Goal: Transaction & Acquisition: Download file/media

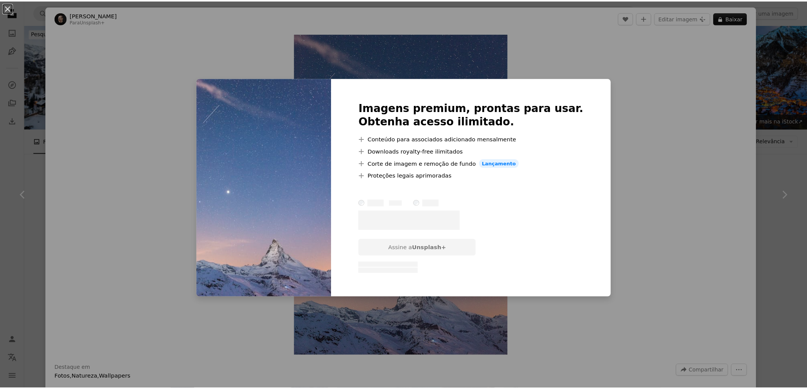
scroll to position [212, 0]
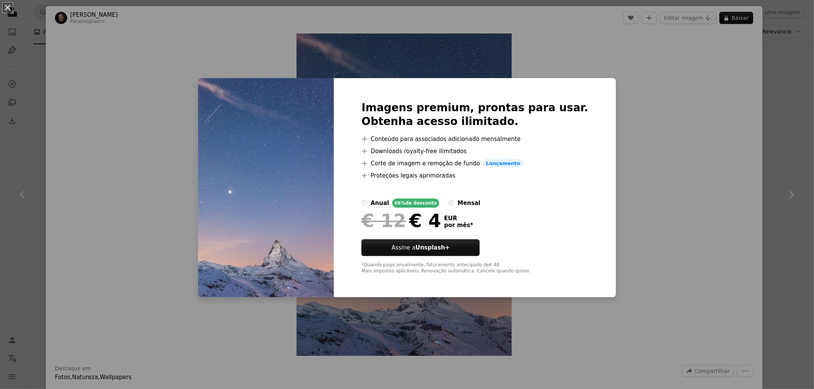
click at [595, 126] on div "An X shape Imagens premium, prontas para usar. Obtenha acesso ilimitado. A plus…" at bounding box center [407, 194] width 814 height 389
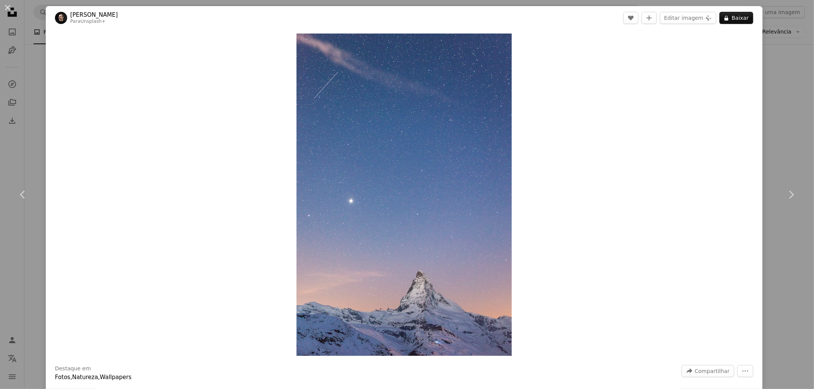
click at [787, 79] on div "An X shape Chevron left Chevron right [PERSON_NAME] Para Unsplash+ A heart A pl…" at bounding box center [407, 194] width 814 height 389
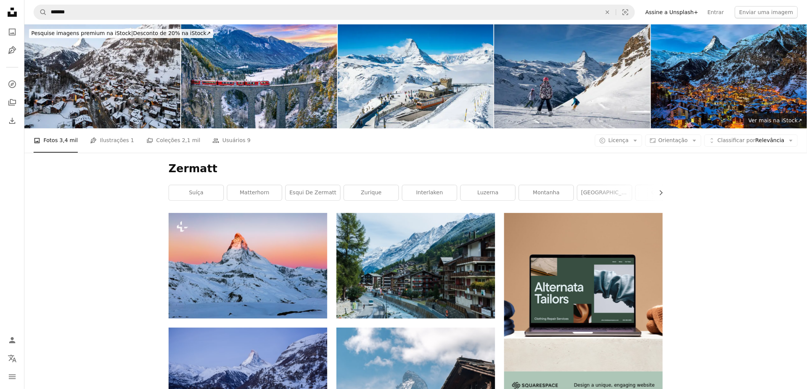
click at [620, 129] on div "A photo Fotos 3,4 mil Pen Tool Ilustrações 1 A stack of folders Coleções 2,1 mi…" at bounding box center [416, 141] width 764 height 24
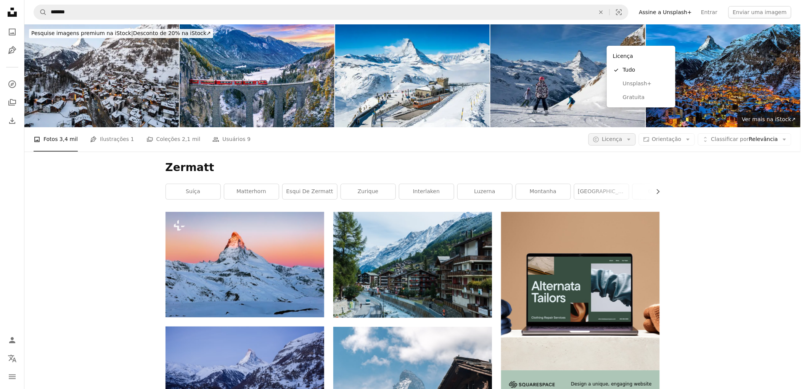
click at [622, 136] on span "Licença" at bounding box center [612, 139] width 20 height 6
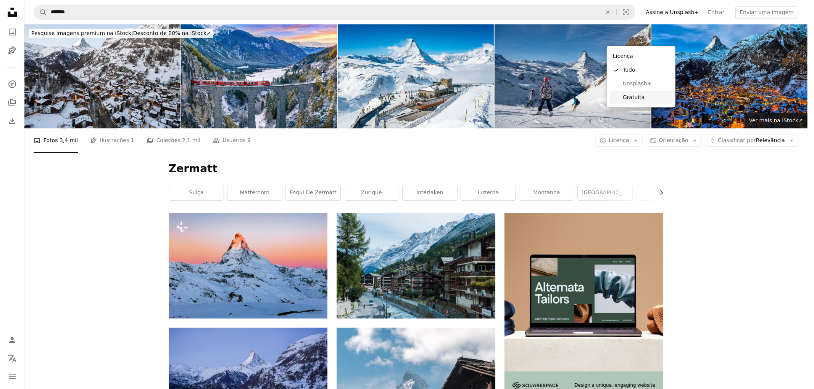
click at [623, 98] on span "Gratuita" at bounding box center [646, 98] width 47 height 8
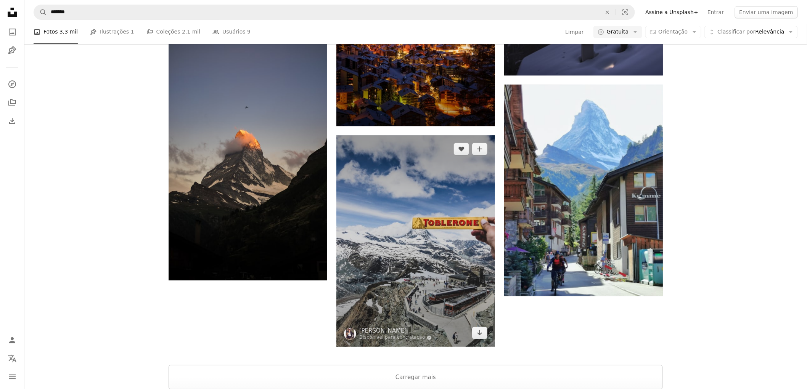
scroll to position [1144, 0]
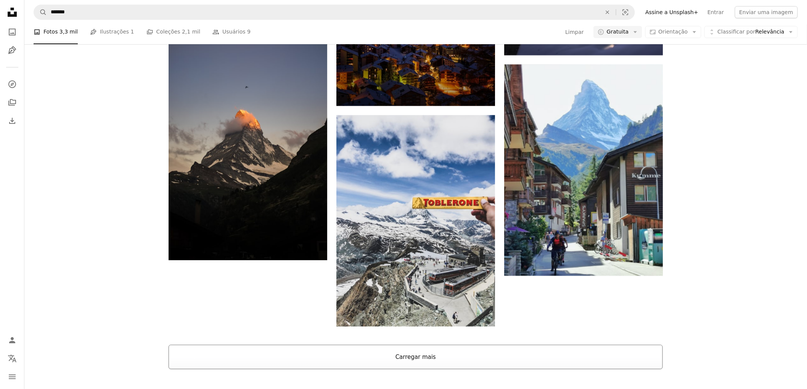
click at [367, 345] on button "Carregar mais" at bounding box center [416, 357] width 494 height 24
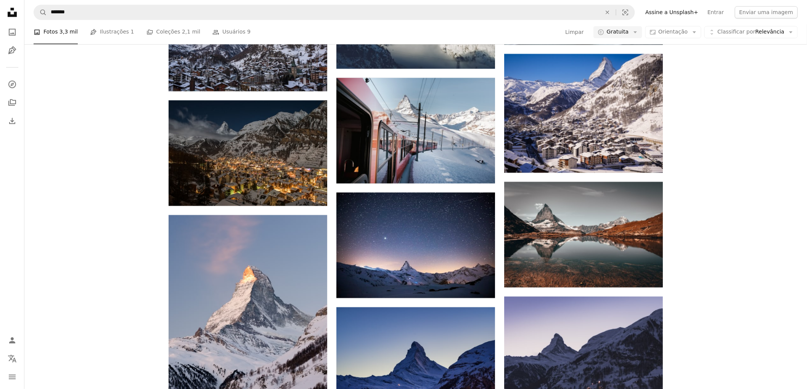
scroll to position [636, 0]
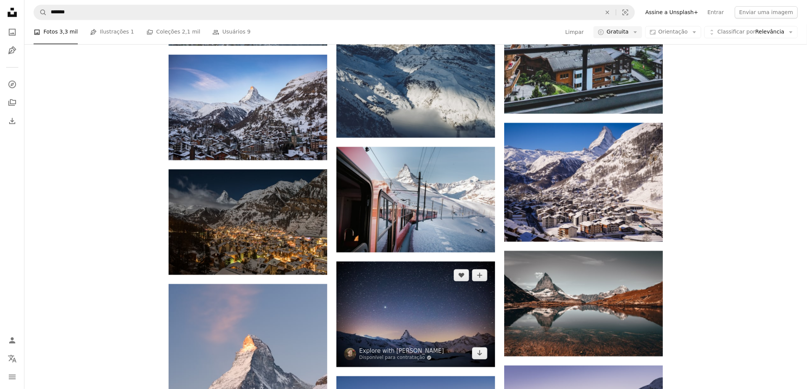
click at [412, 262] on img at bounding box center [415, 315] width 159 height 106
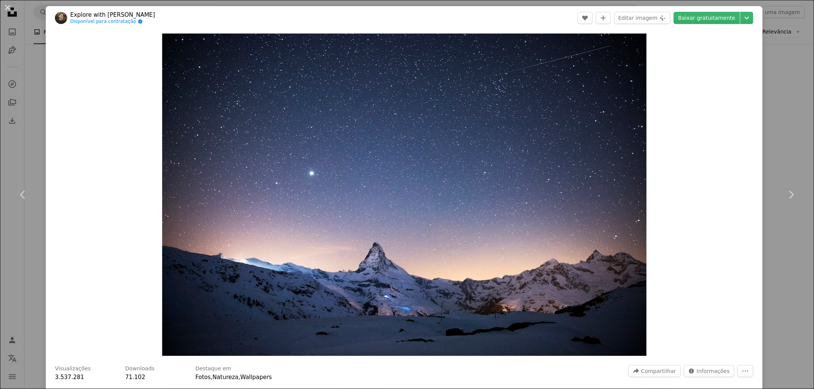
click at [706, 24] on header "Explore with [PERSON_NAME] Disponível para contratação A checkmark inside of a …" at bounding box center [404, 18] width 716 height 24
click at [706, 21] on link "Baixar gratuitamente" at bounding box center [706, 18] width 66 height 12
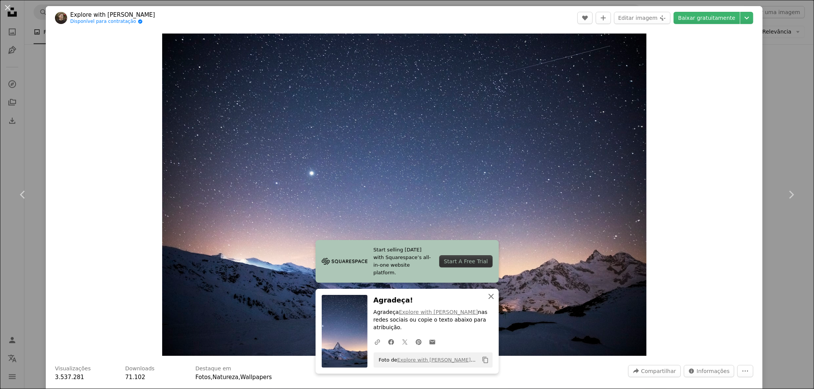
click at [490, 301] on icon "An X shape" at bounding box center [490, 296] width 9 height 9
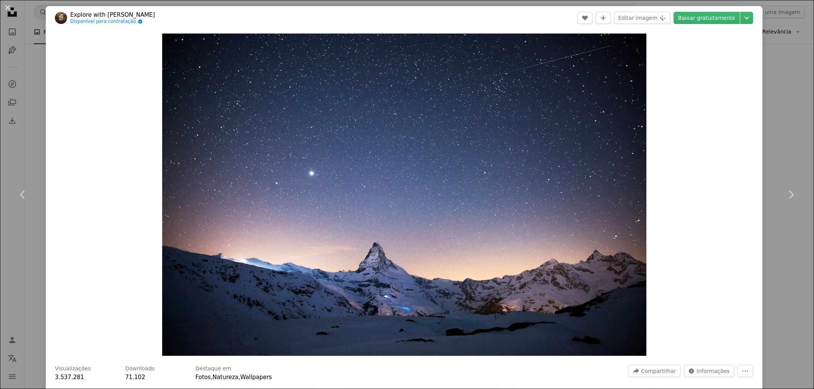
click at [791, 117] on div "An X shape Chevron left Chevron right Explore with [PERSON_NAME] Disponível par…" at bounding box center [407, 194] width 814 height 389
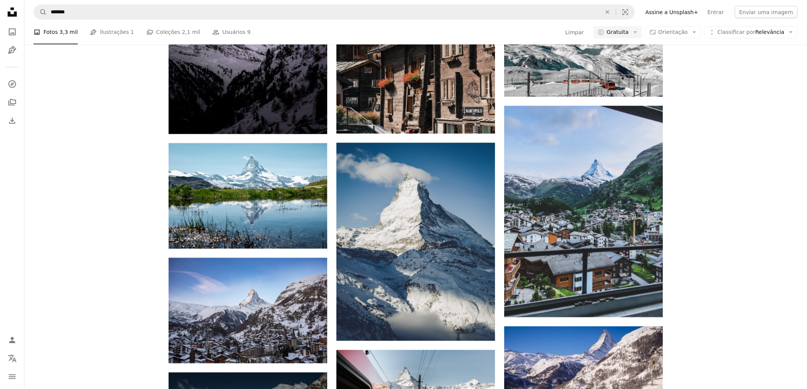
scroll to position [296, 0]
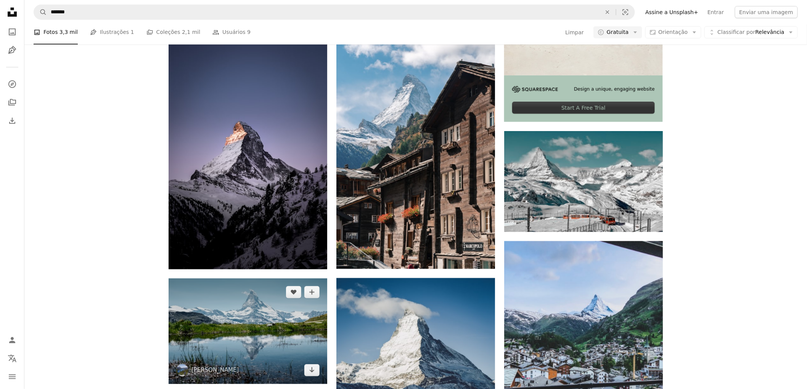
click at [259, 279] on img at bounding box center [248, 332] width 159 height 106
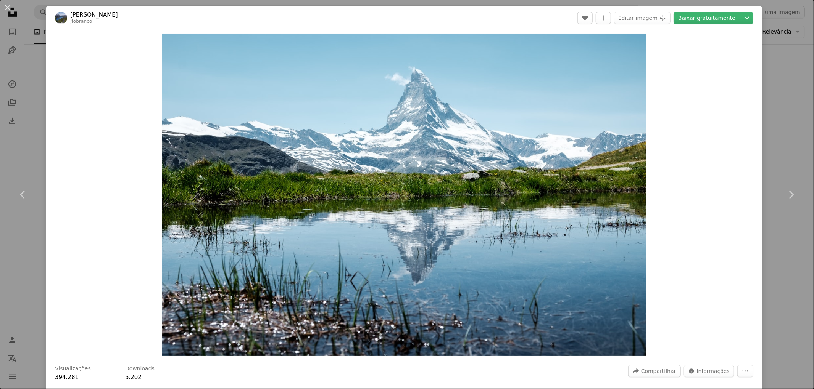
click at [790, 153] on div "An X shape Chevron left Chevron right [PERSON_NAME] jfobranco A heart A plus si…" at bounding box center [407, 194] width 814 height 389
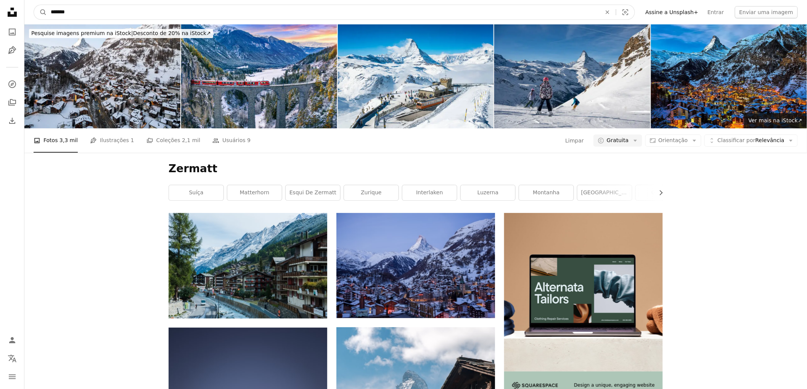
click at [237, 18] on input "*******" at bounding box center [323, 12] width 552 height 14
type input "**********"
click at [34, 5] on button "A magnifying glass" at bounding box center [40, 12] width 13 height 14
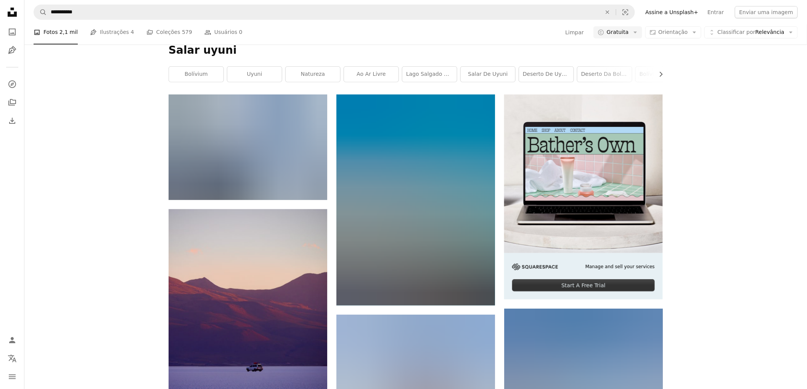
scroll to position [127, 0]
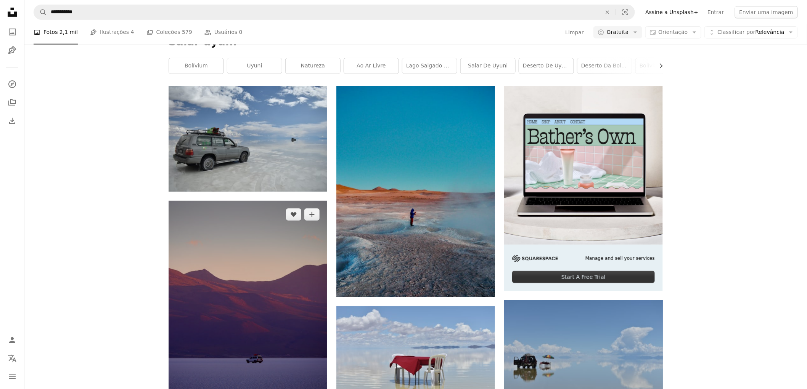
click at [230, 224] on img at bounding box center [248, 307] width 159 height 212
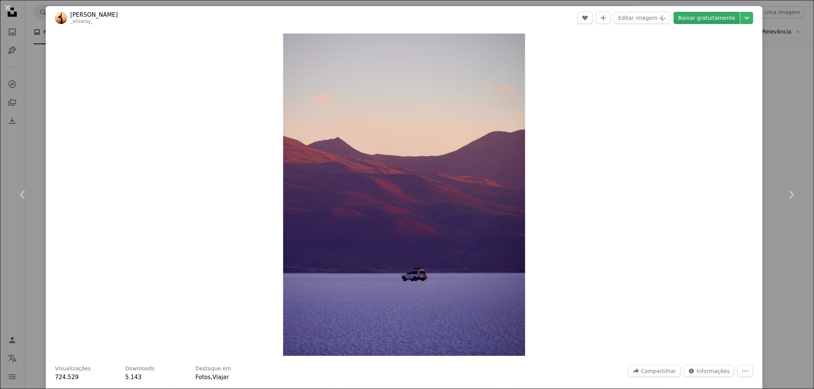
click at [705, 20] on link "Baixar gratuitamente" at bounding box center [706, 18] width 66 height 12
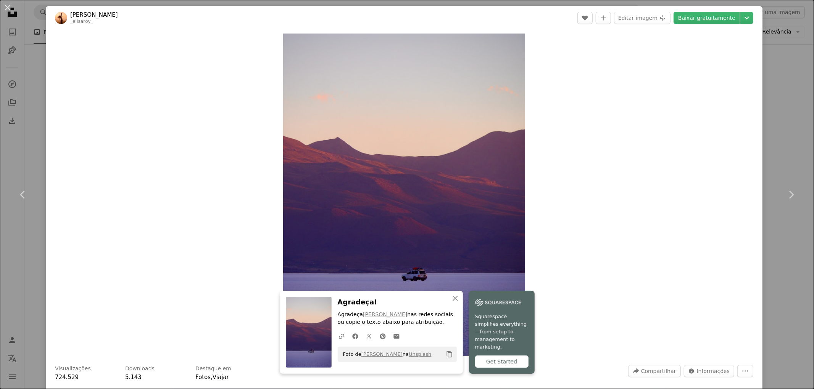
drag, startPoint x: 790, startPoint y: 121, endPoint x: 779, endPoint y: 128, distance: 13.3
click at [790, 121] on div "An X shape Chevron left Chevron right [PERSON_NAME] _elisaroy_ A heart A plus s…" at bounding box center [407, 194] width 814 height 389
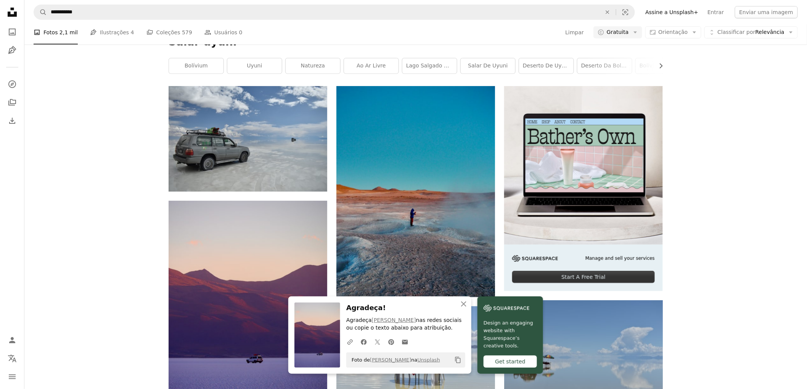
scroll to position [296, 0]
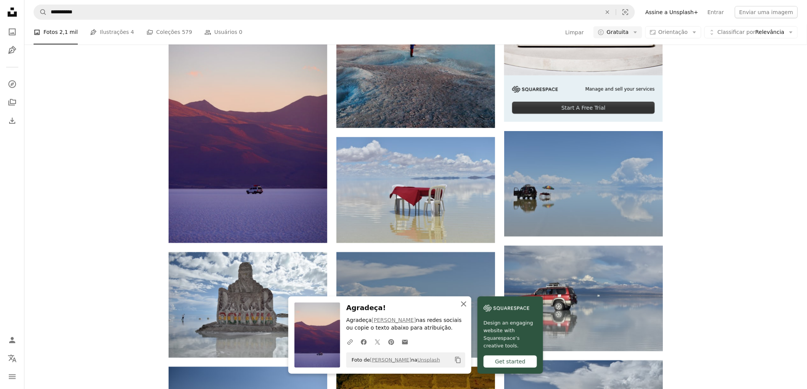
click at [468, 303] on icon "An X shape" at bounding box center [463, 304] width 9 height 9
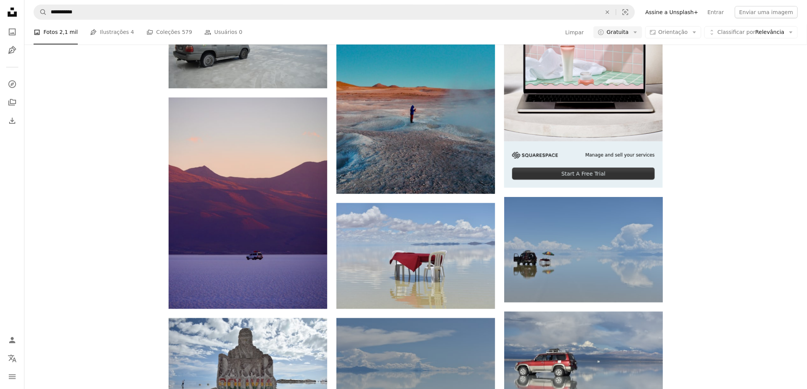
scroll to position [169, 0]
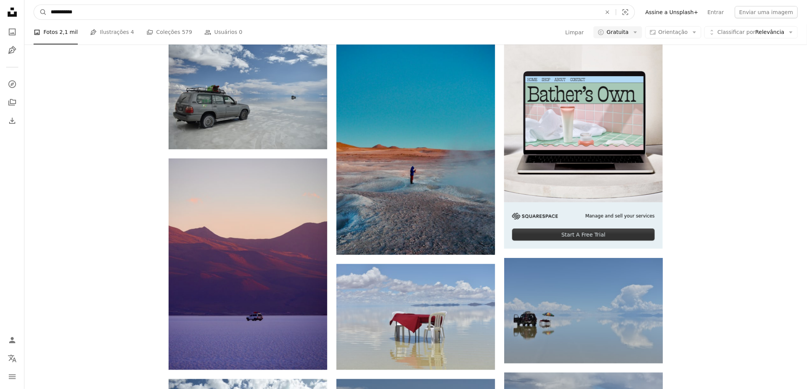
drag, startPoint x: 182, startPoint y: 10, endPoint x: -61, endPoint y: 24, distance: 243.4
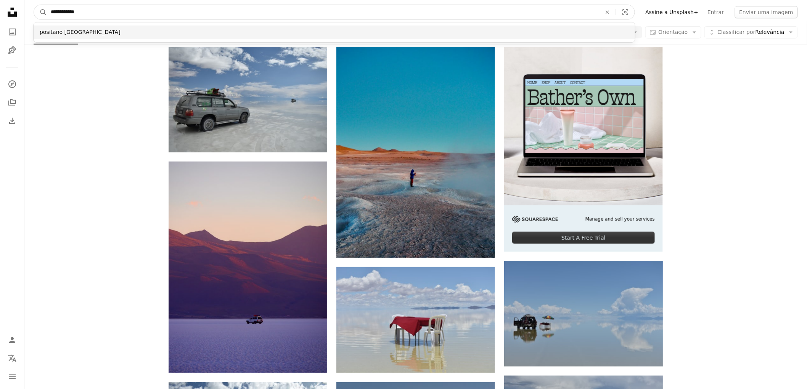
type input "**********"
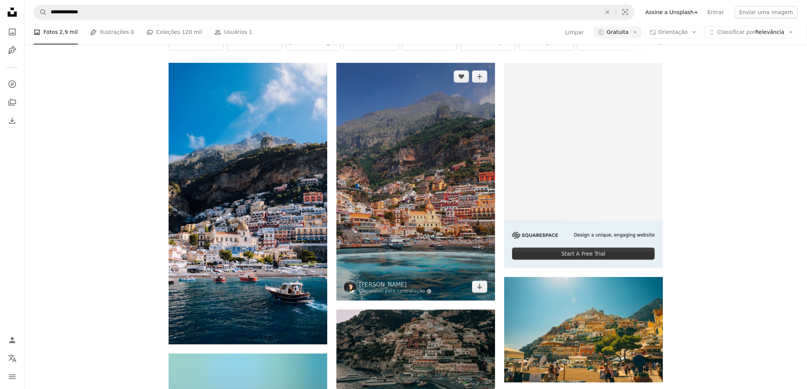
scroll to position [85, 0]
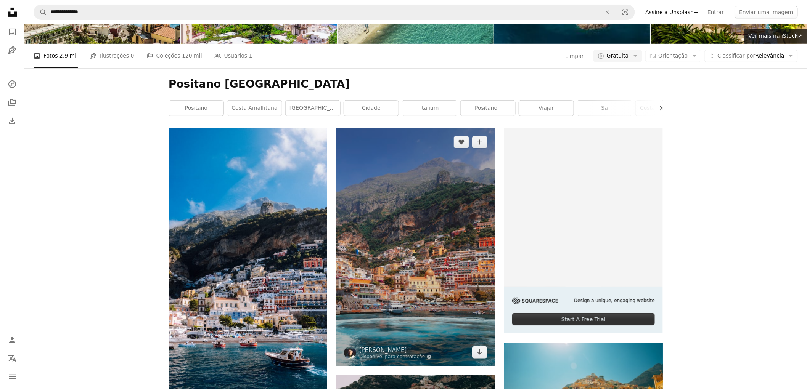
click at [402, 214] on img at bounding box center [415, 248] width 159 height 238
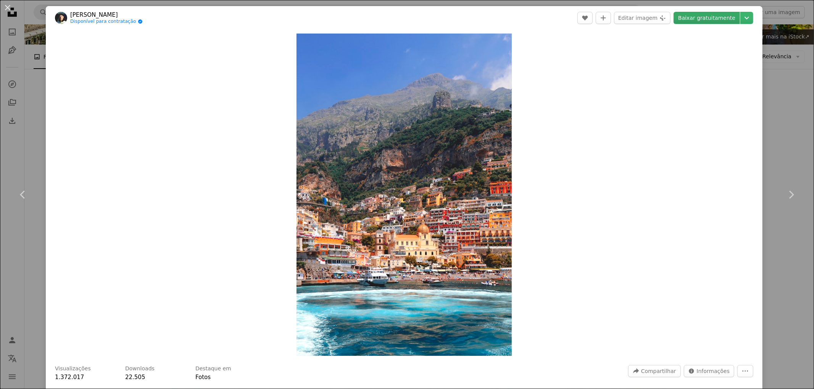
click at [703, 14] on link "Baixar gratuitamente" at bounding box center [706, 18] width 66 height 12
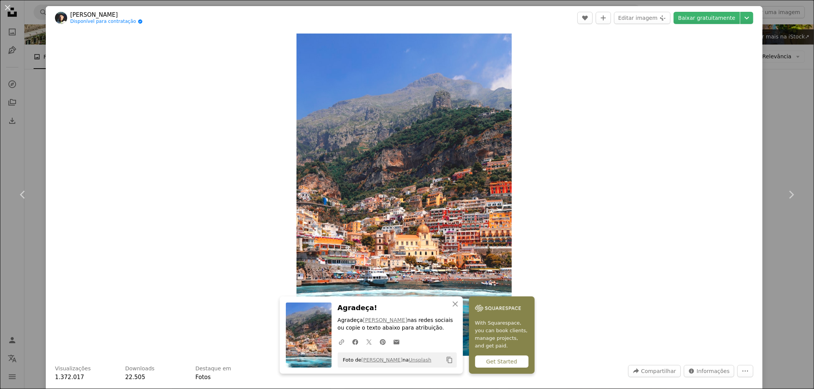
drag, startPoint x: 778, startPoint y: 121, endPoint x: 581, endPoint y: 48, distance: 209.6
click at [778, 121] on div "An X shape Chevron left Chevron right [PERSON_NAME] Disponível para contratação…" at bounding box center [407, 194] width 814 height 389
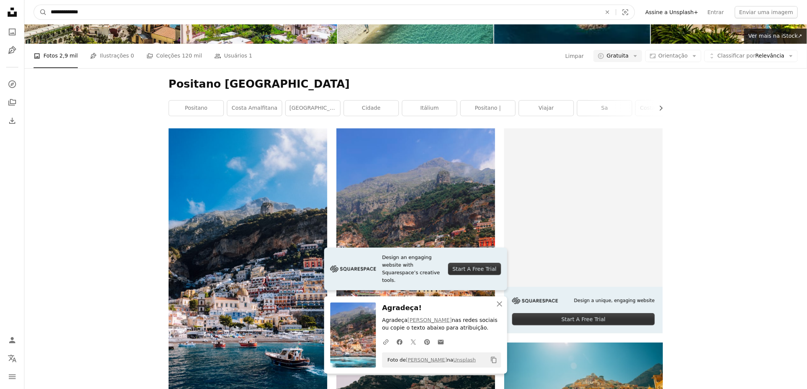
drag, startPoint x: 106, startPoint y: 12, endPoint x: -34, endPoint y: 17, distance: 139.7
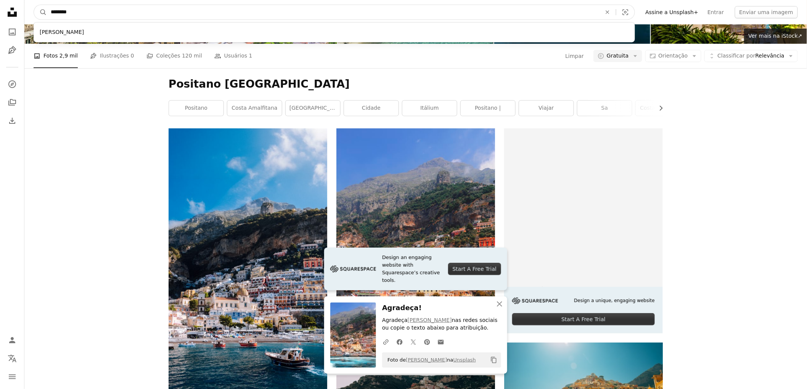
type input "*********"
click button "A magnifying glass" at bounding box center [40, 12] width 13 height 14
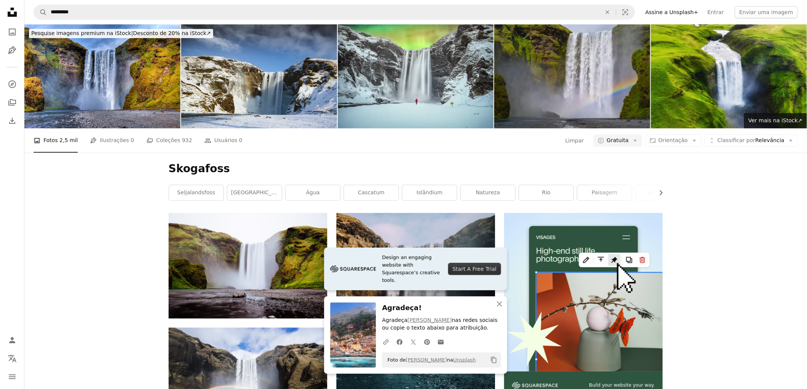
click at [322, 162] on h1 "Skogafoss" at bounding box center [416, 169] width 494 height 14
click at [497, 309] on button "An X shape Fechar" at bounding box center [499, 304] width 15 height 15
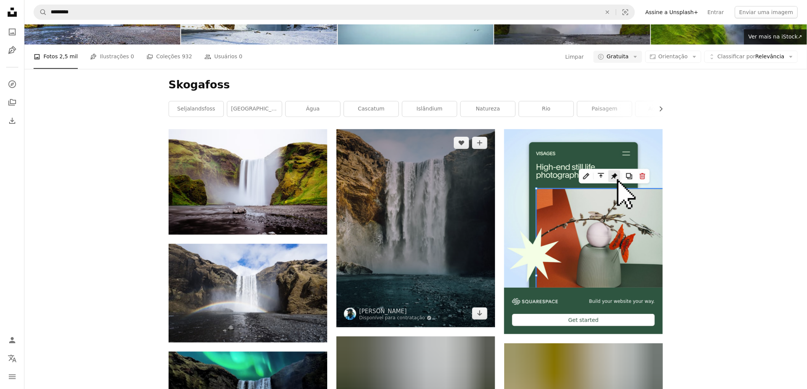
scroll to position [169, 0]
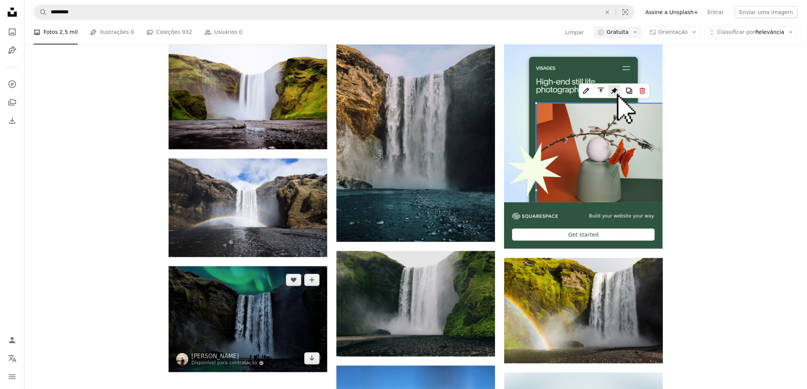
click at [264, 267] on img at bounding box center [248, 320] width 159 height 106
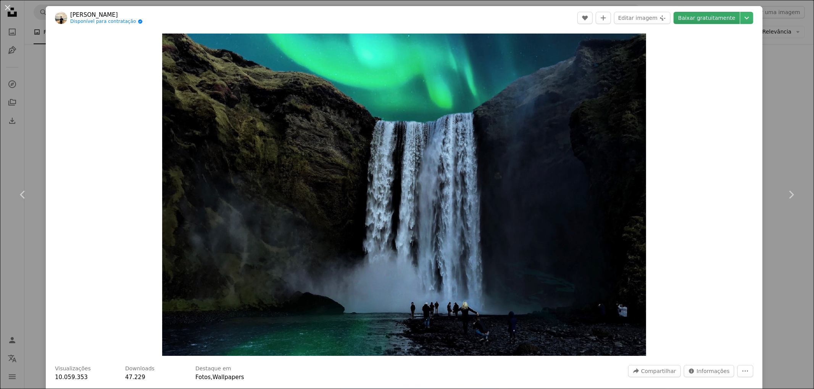
click at [702, 21] on link "Baixar gratuitamente" at bounding box center [706, 18] width 66 height 12
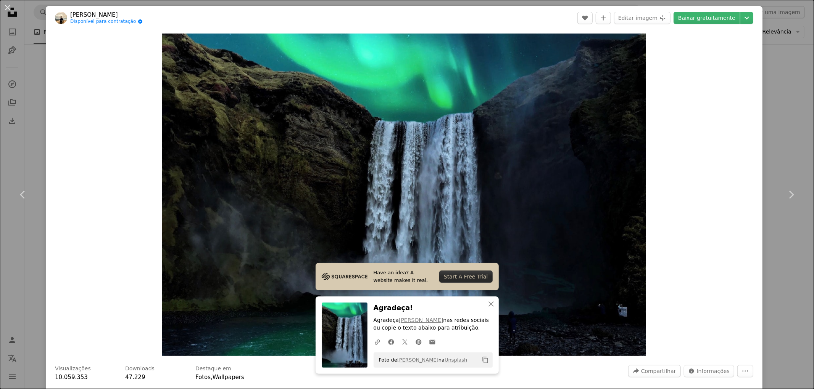
click at [27, 63] on div "An X shape Chevron left Chevron right Balazs Busznyak Disponível para contrataç…" at bounding box center [407, 194] width 814 height 389
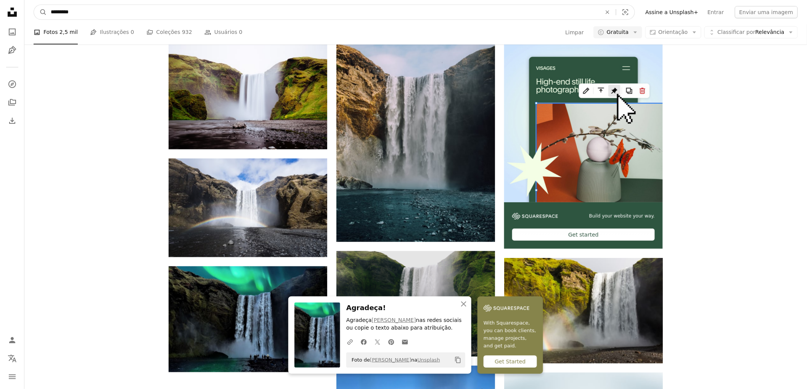
drag, startPoint x: 153, startPoint y: 16, endPoint x: -35, endPoint y: 22, distance: 188.2
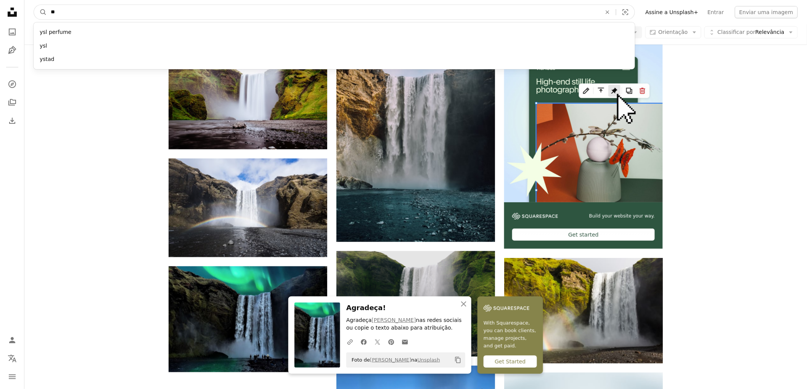
drag, startPoint x: 87, startPoint y: 16, endPoint x: -56, endPoint y: 35, distance: 144.2
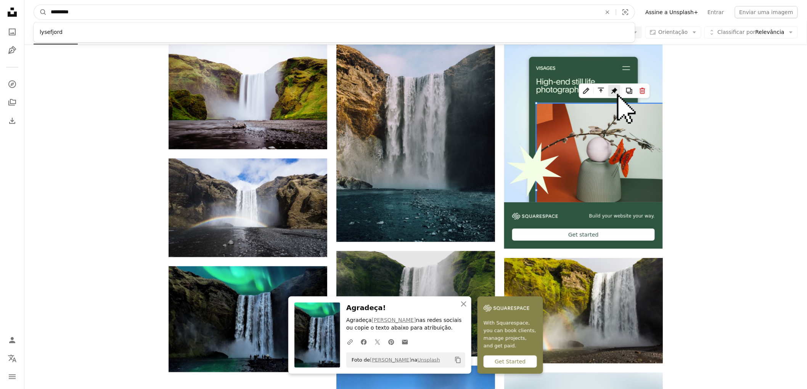
type input "*********"
click at [34, 5] on button "A magnifying glass" at bounding box center [40, 12] width 13 height 14
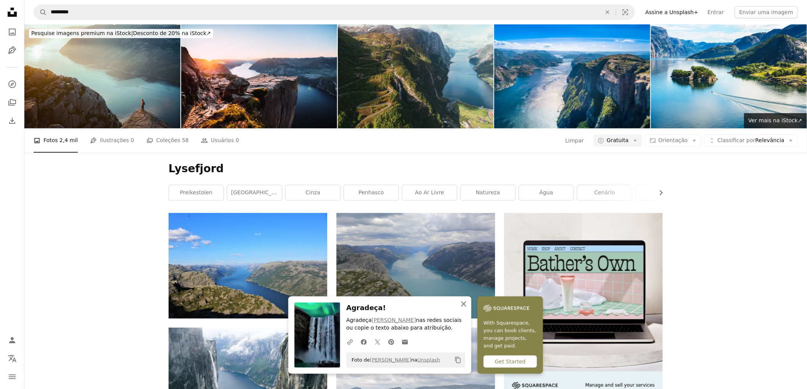
click at [468, 305] on icon "An X shape" at bounding box center [463, 304] width 9 height 9
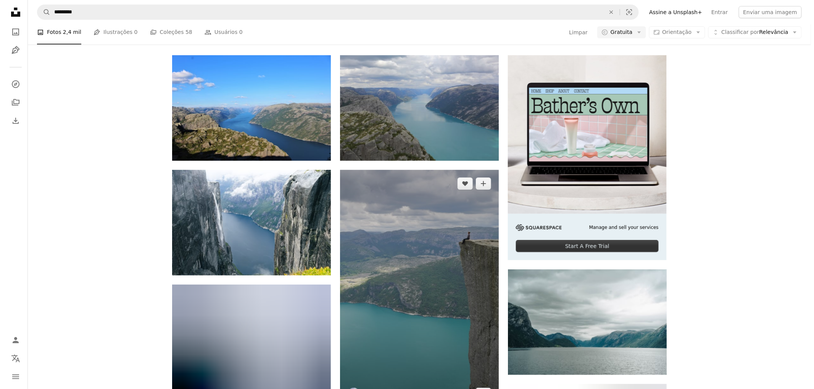
scroll to position [169, 0]
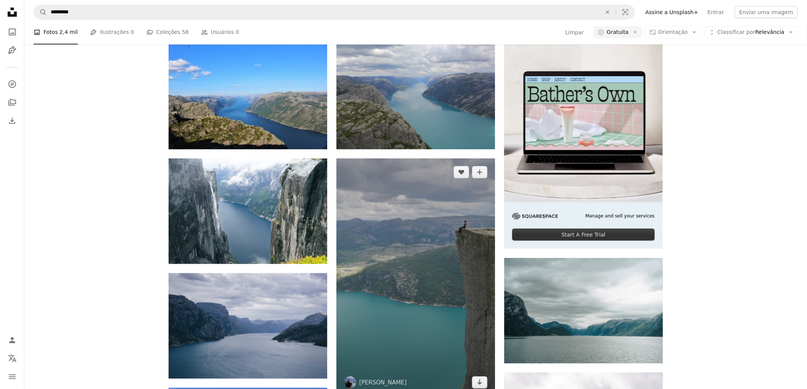
click at [416, 193] on img at bounding box center [415, 278] width 159 height 238
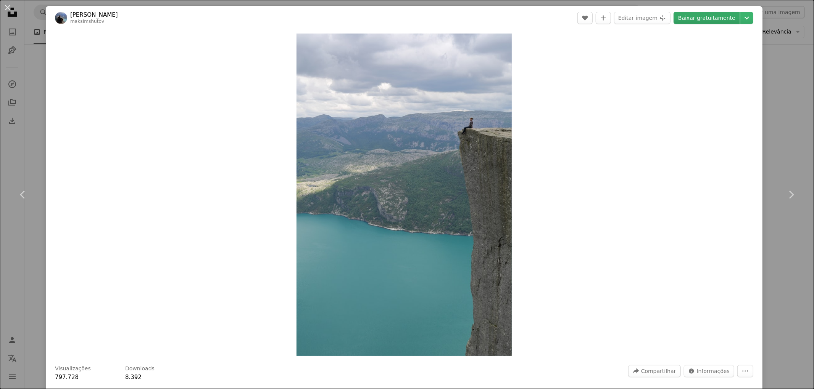
click at [689, 18] on link "Baixar gratuitamente" at bounding box center [706, 18] width 66 height 12
